Goal: Contribute content

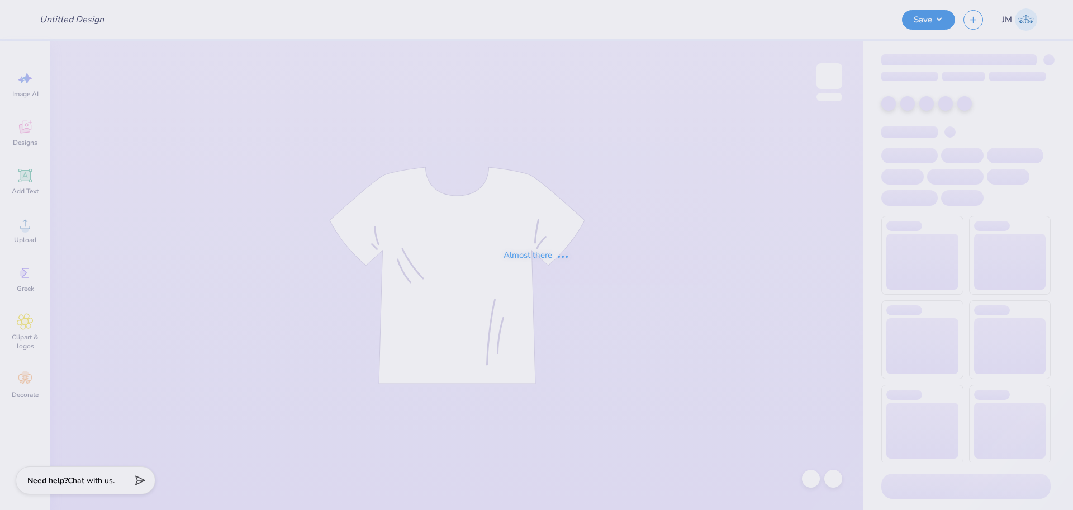
type input "[PERSON_NAME] : [GEOGRAPHIC_DATA]"
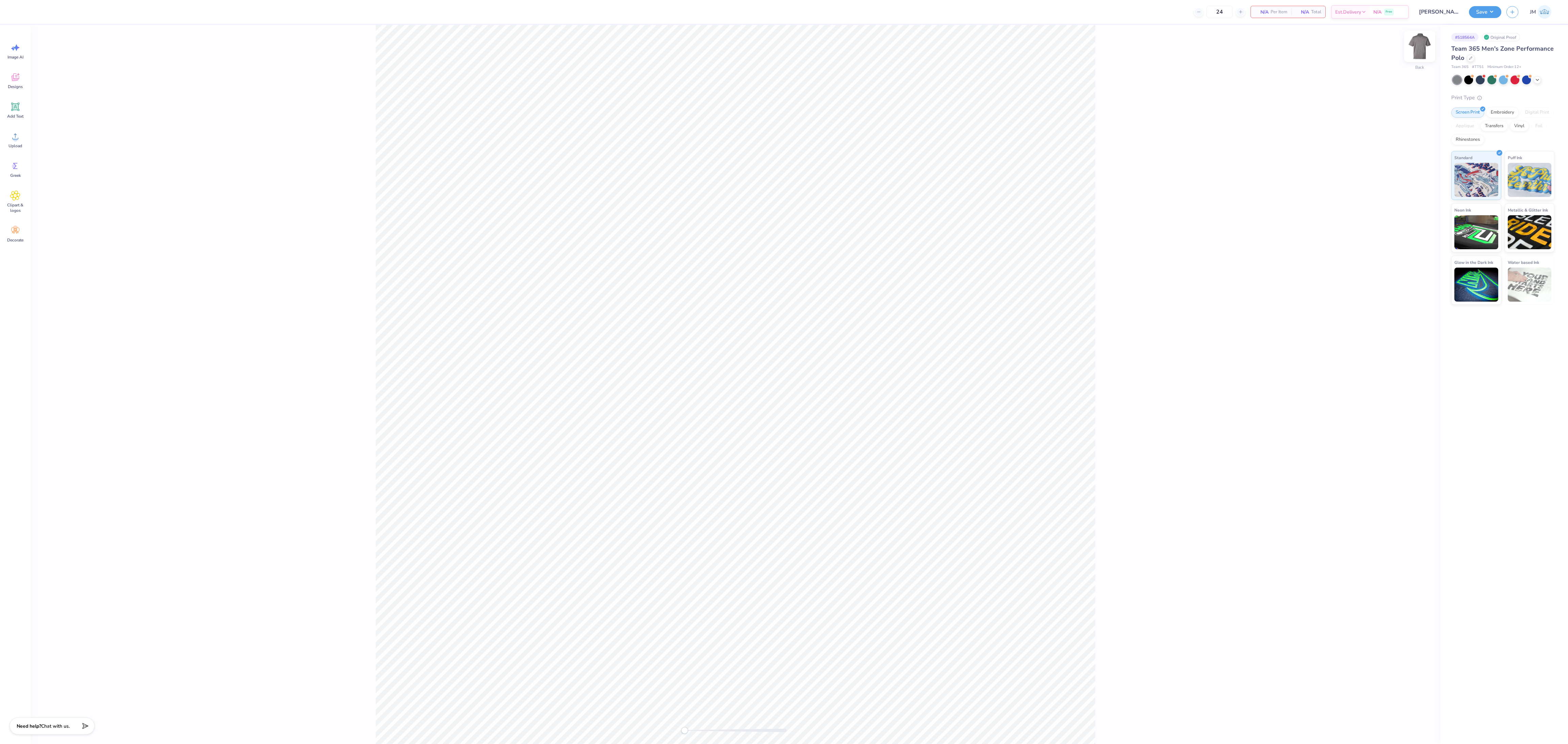
click at [653, 54] on img at bounding box center [1419, 46] width 27 height 27
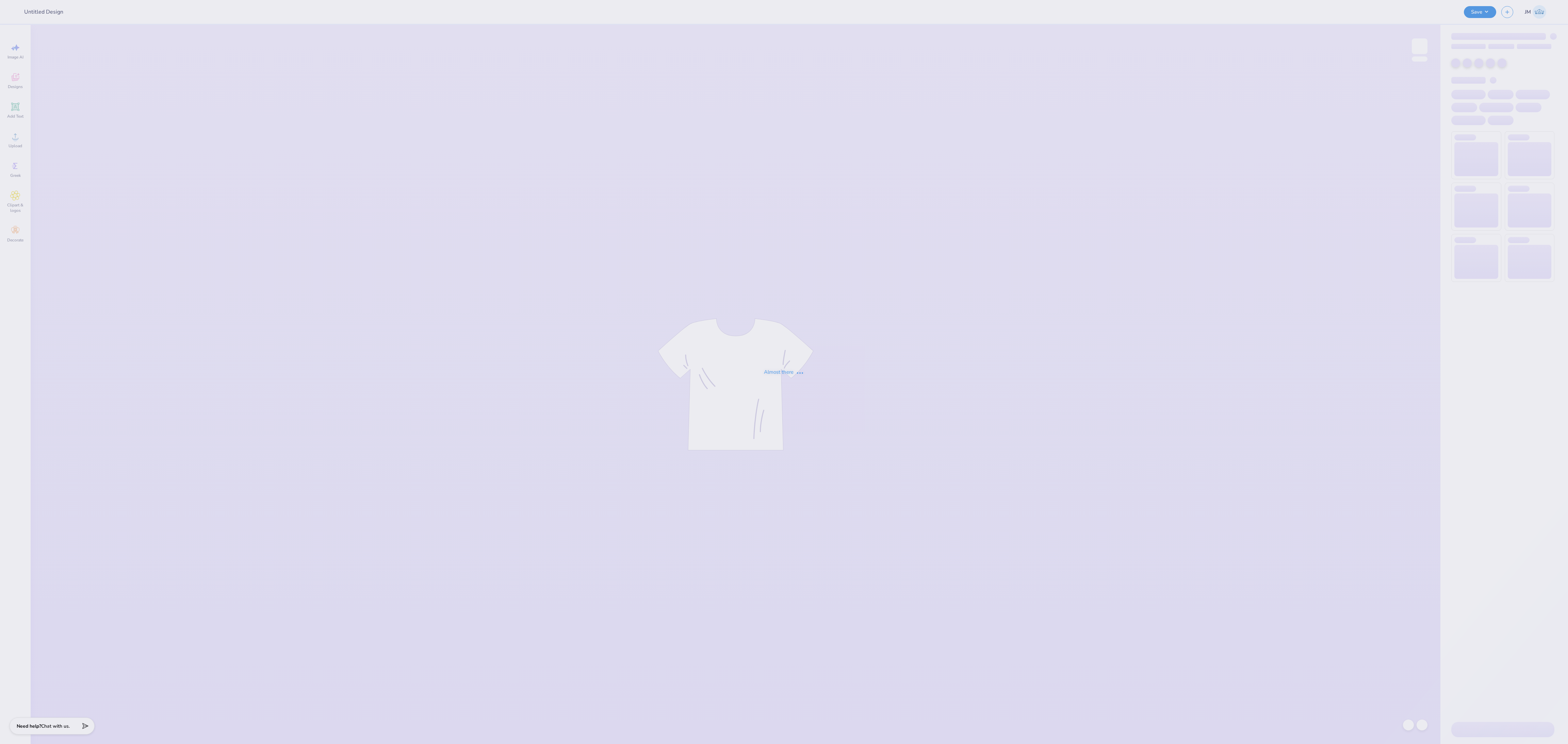
type input "[PERSON_NAME] : [GEOGRAPHIC_DATA]"
type input "tri sig parents weekend"
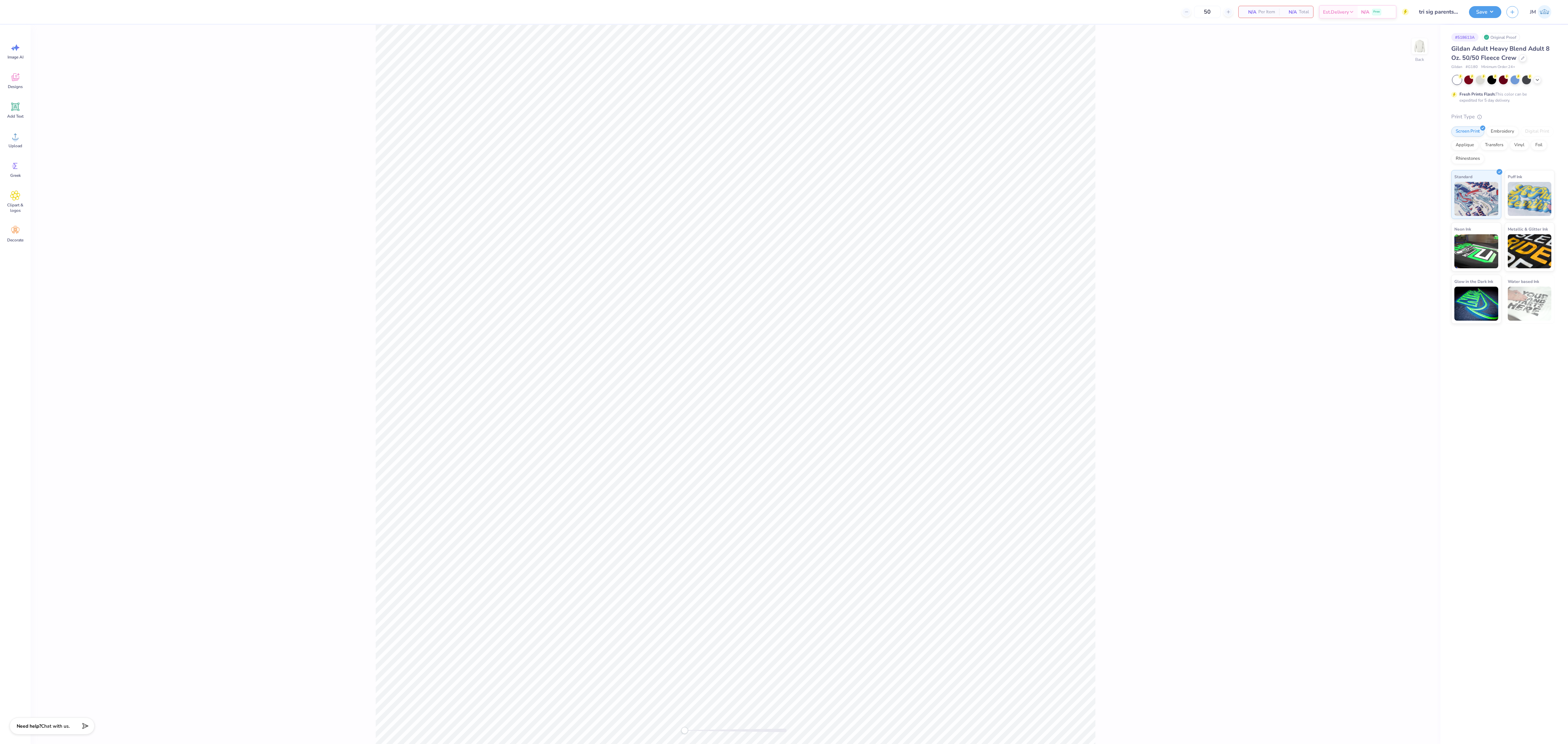
click at [1187, 453] on div "Back" at bounding box center [735, 384] width 1410 height 719
